Goal: Task Accomplishment & Management: Use online tool/utility

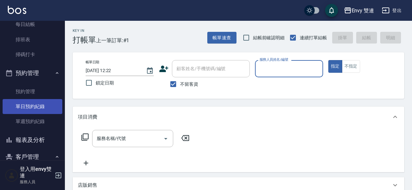
scroll to position [162, 0]
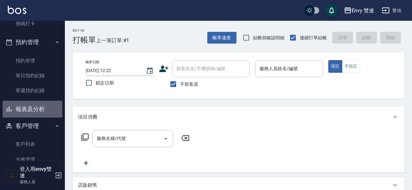
click at [42, 111] on button "報表及分析" at bounding box center [33, 109] width 60 height 17
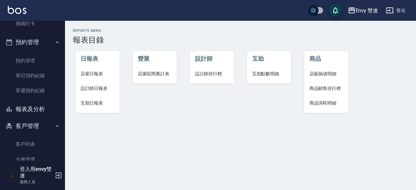
click at [99, 105] on span "互助日報表" at bounding box center [98, 103] width 34 height 7
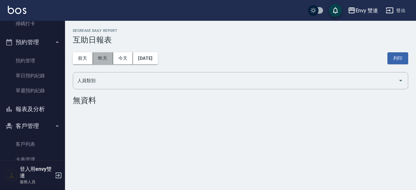
click at [103, 59] on button "昨天" at bounding box center [103, 58] width 20 height 12
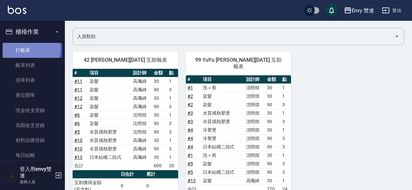
click at [30, 49] on link "打帳單" at bounding box center [33, 50] width 60 height 15
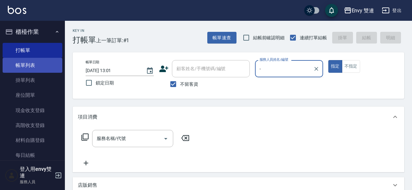
type input "-"
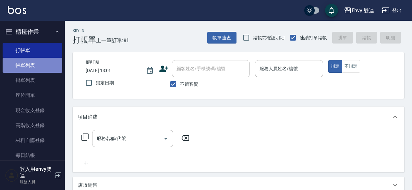
click at [34, 62] on link "帳單列表" at bounding box center [33, 65] width 60 height 15
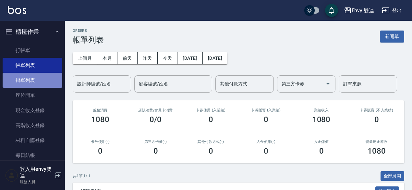
click at [32, 80] on link "掛單列表" at bounding box center [33, 80] width 60 height 15
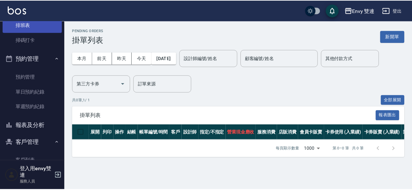
scroll to position [146, 0]
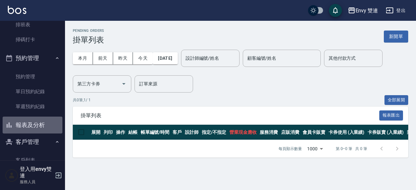
click at [34, 119] on button "報表及分析" at bounding box center [33, 125] width 60 height 17
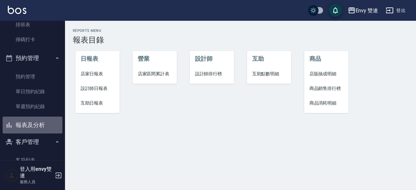
click at [34, 119] on button "報表及分析" at bounding box center [33, 125] width 60 height 17
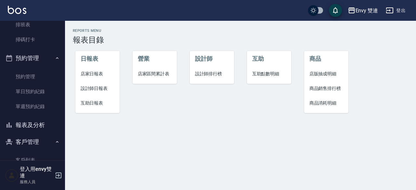
click at [93, 99] on li "互助日報表" at bounding box center [97, 103] width 44 height 15
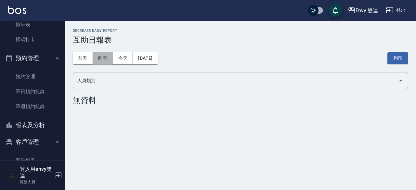
click at [104, 58] on button "昨天" at bounding box center [103, 58] width 20 height 12
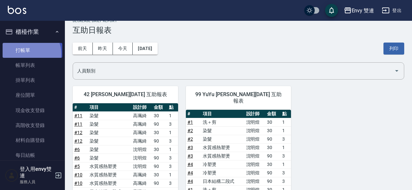
click at [29, 54] on link "打帳單" at bounding box center [33, 50] width 60 height 15
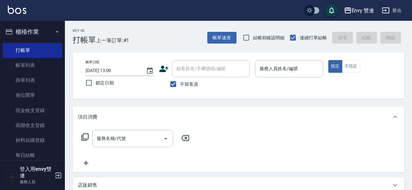
click at [120, 103] on div "Key In 打帳單 上一筆訂單:#1 帳單速查 結帳前確認明細 連續打單結帳 掛單 結帳 明細 帳單日期 [DATE] 13:09 鎖定日期 顧客姓名/手機…" at bounding box center [238, 173] width 347 height 305
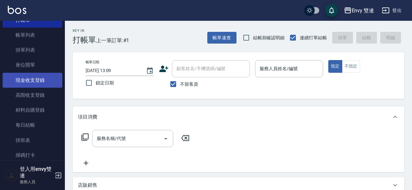
scroll to position [30, 0]
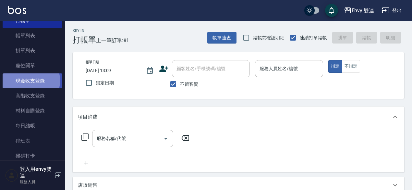
click at [22, 81] on link "現金收支登錄" at bounding box center [33, 80] width 60 height 15
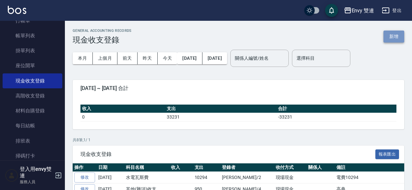
click at [395, 35] on button "新增" at bounding box center [394, 37] width 21 height 12
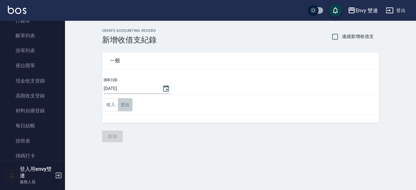
click at [130, 106] on button "支出" at bounding box center [125, 104] width 15 height 13
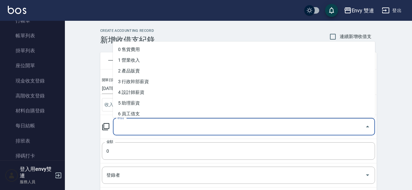
click at [140, 123] on input "科目" at bounding box center [239, 126] width 247 height 11
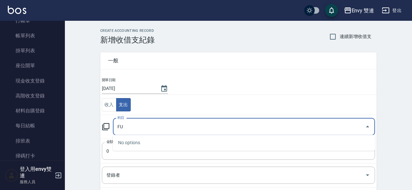
type input "F"
type input "其"
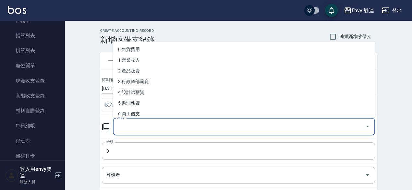
click at [140, 123] on input "科目" at bounding box center [239, 126] width 247 height 11
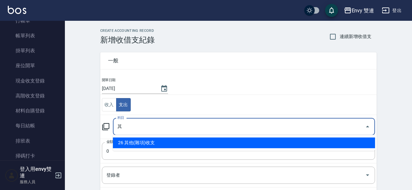
type input "26 其他(雜項)收支"
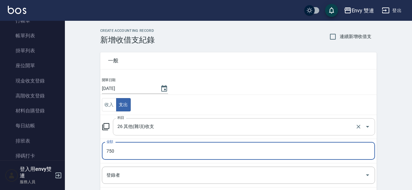
type input "750"
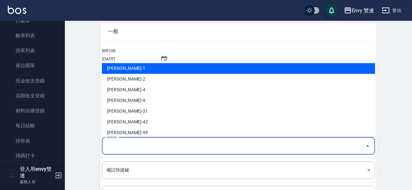
click at [134, 145] on input "登錄者" at bounding box center [234, 145] width 258 height 11
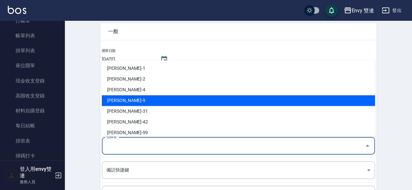
click at [131, 96] on li "[PERSON_NAME]-9" at bounding box center [238, 100] width 273 height 11
type input "[PERSON_NAME]-9"
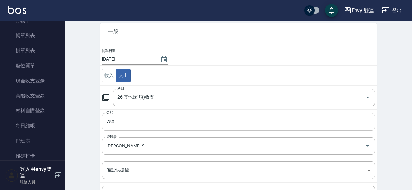
scroll to position [95, 0]
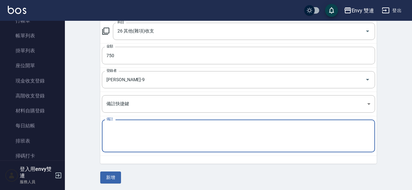
click at [135, 131] on textarea "備註" at bounding box center [239, 136] width 264 height 22
type textarea "[PERSON_NAME]消卡[PERSON_NAME]消的"
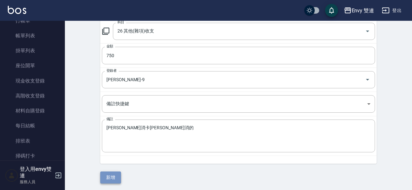
click at [116, 176] on button "新增" at bounding box center [110, 177] width 21 height 12
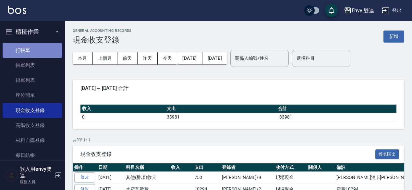
click at [32, 50] on link "打帳單" at bounding box center [33, 50] width 60 height 15
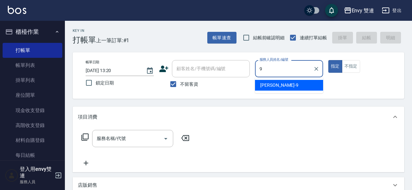
type input "Zoe-9"
type button "true"
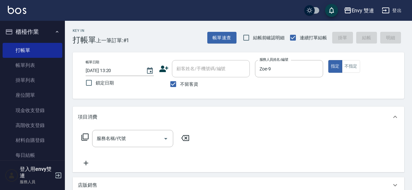
click at [188, 87] on label "不留客資" at bounding box center [183, 84] width 32 height 14
click at [180, 87] on input "不留客資" at bounding box center [174, 84] width 14 height 14
checkbox input "false"
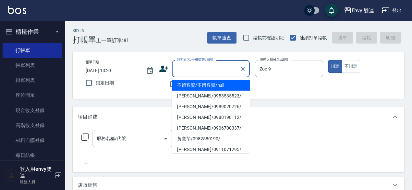
click at [189, 73] on input "顧客姓名/手機號碼/編號" at bounding box center [206, 68] width 62 height 11
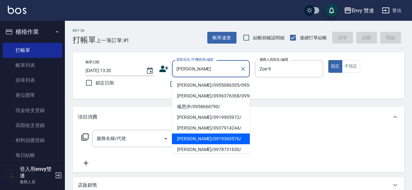
click at [216, 144] on li "[PERSON_NAME]/0919360576/" at bounding box center [211, 138] width 78 height 11
type input "[PERSON_NAME]/0919360576/"
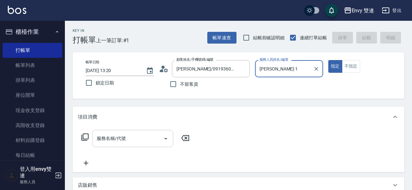
click at [124, 136] on input "服務名稱/代號" at bounding box center [128, 138] width 66 height 11
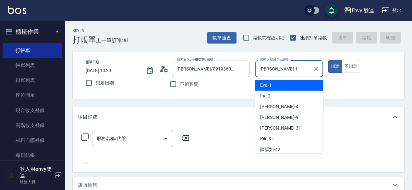
click at [291, 66] on input "[PERSON_NAME]-1" at bounding box center [284, 68] width 53 height 11
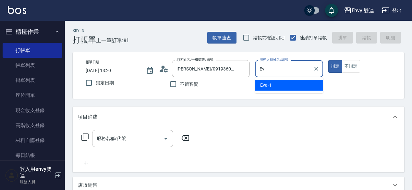
type input "E"
type input "Zoe-9"
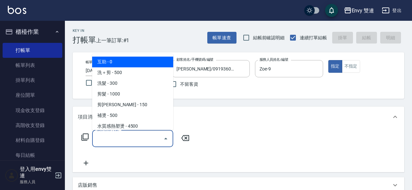
click at [151, 133] on input "服務名稱/代號" at bounding box center [128, 138] width 66 height 11
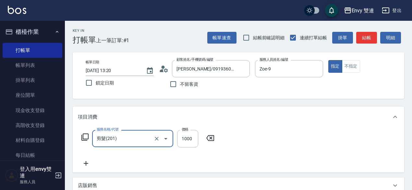
type input "剪髮(201)"
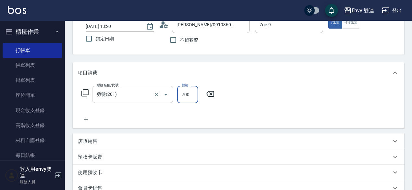
scroll to position [50, 0]
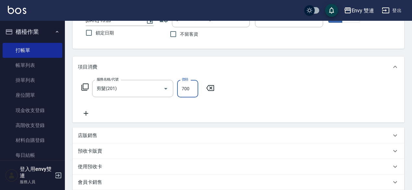
type input "700"
drag, startPoint x: 82, startPoint y: 113, endPoint x: 90, endPoint y: 114, distance: 7.8
click at [90, 114] on icon at bounding box center [86, 113] width 16 height 8
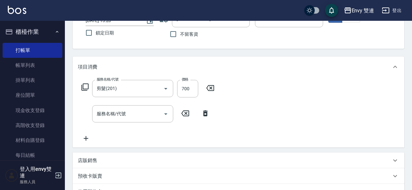
click at [90, 114] on div "服務名稱/代號 服務名稱/代號" at bounding box center [146, 113] width 136 height 17
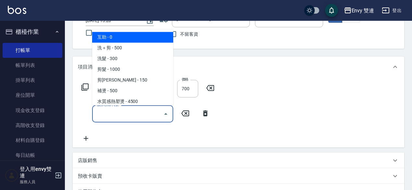
click at [112, 118] on input "服務名稱/代號" at bounding box center [128, 113] width 66 height 11
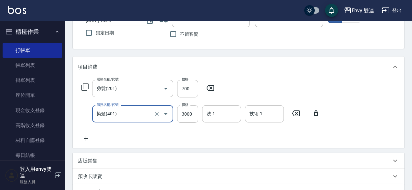
type input "染髮(401)"
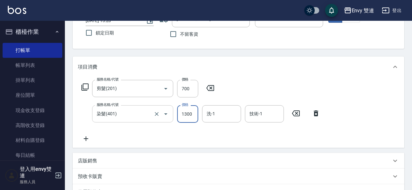
type input "1300"
drag, startPoint x: 112, startPoint y: 118, endPoint x: 280, endPoint y: 98, distance: 168.3
click at [280, 98] on div "服務名稱/代號 剪髮(201) 服務名稱/代號 價格 700 價格 服務名稱/代號 染髮(401) 服務名稱/代號 價格 1300 價格 洗-1 洗-1 技術…" at bounding box center [201, 111] width 246 height 63
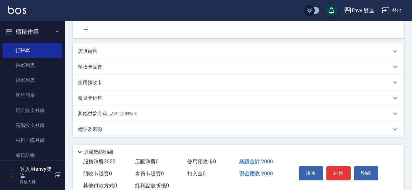
scroll to position [179, 0]
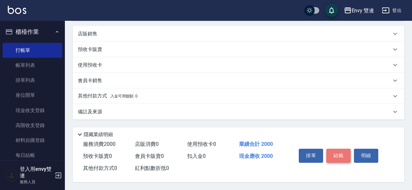
click at [336, 151] on button "結帳" at bounding box center [339, 156] width 24 height 14
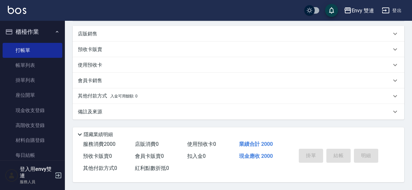
type input "[DATE] 13:21"
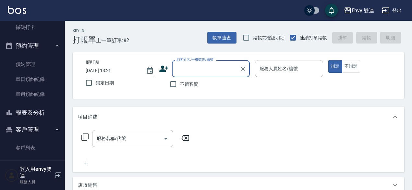
scroll to position [158, 0]
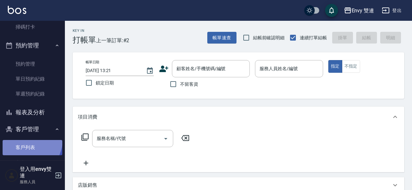
click at [26, 140] on link "客戶列表" at bounding box center [33, 147] width 60 height 15
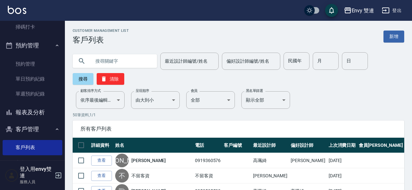
click at [99, 64] on input "text" at bounding box center [121, 61] width 61 height 18
type input "[PERSON_NAME]"
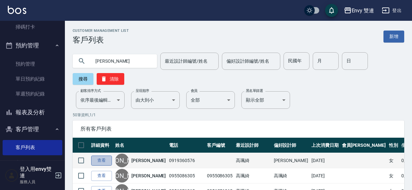
click at [98, 159] on link "查看" at bounding box center [101, 161] width 21 height 10
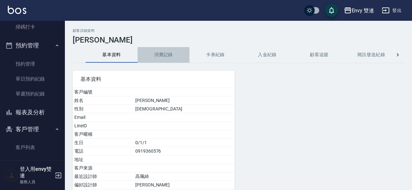
click at [154, 59] on button "消費記錄" at bounding box center [164, 55] width 52 height 16
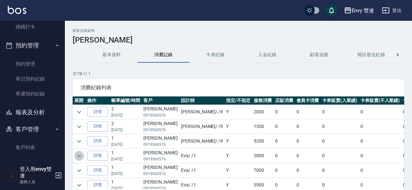
click at [80, 158] on icon "expand row" at bounding box center [79, 156] width 8 height 8
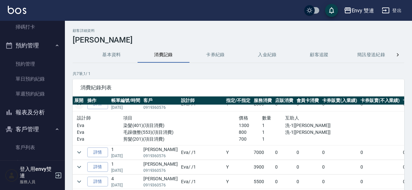
scroll to position [55, 0]
click at [80, 148] on icon "expand row" at bounding box center [79, 152] width 8 height 8
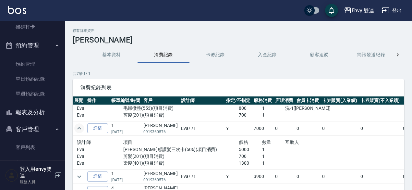
scroll to position [76, 0]
click at [79, 125] on icon "expand row" at bounding box center [79, 128] width 8 height 8
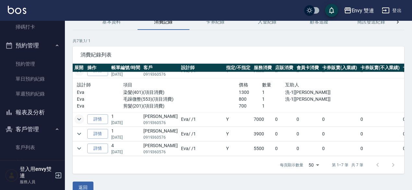
scroll to position [33, 0]
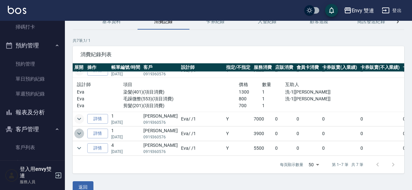
click at [77, 130] on icon "expand row" at bounding box center [79, 134] width 8 height 8
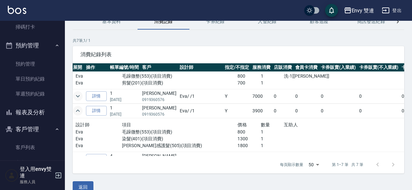
scroll to position [75, 1]
click at [81, 108] on icon "expand row" at bounding box center [78, 111] width 8 height 8
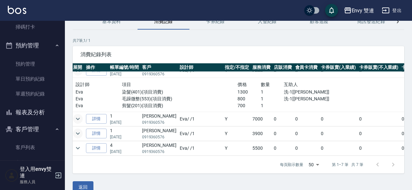
scroll to position [55, 1]
click at [114, 119] on p "[DATE]" at bounding box center [124, 122] width 29 height 6
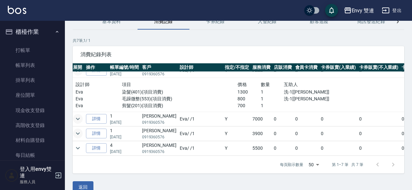
scroll to position [0, 0]
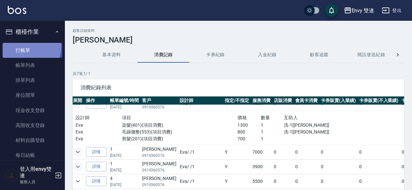
click at [27, 47] on link "打帳單" at bounding box center [33, 50] width 60 height 15
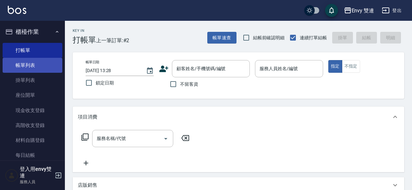
click at [24, 65] on link "帳單列表" at bounding box center [33, 65] width 60 height 15
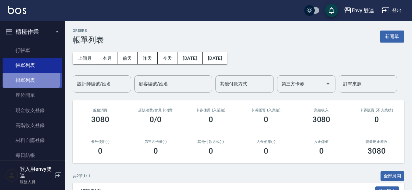
click at [28, 80] on link "掛單列表" at bounding box center [33, 80] width 60 height 15
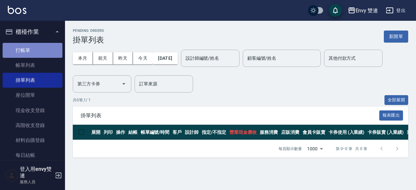
click at [34, 44] on link "打帳單" at bounding box center [33, 50] width 60 height 15
